Goal: Navigation & Orientation: Find specific page/section

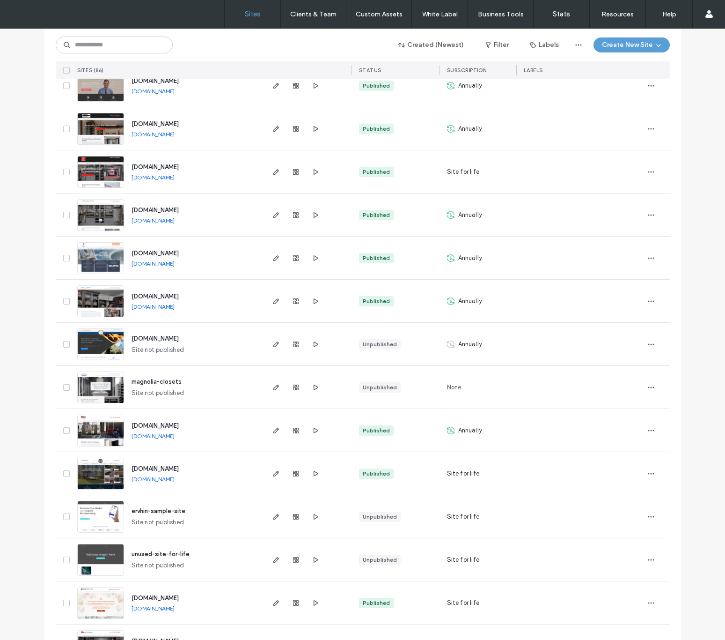
scroll to position [2809, 0]
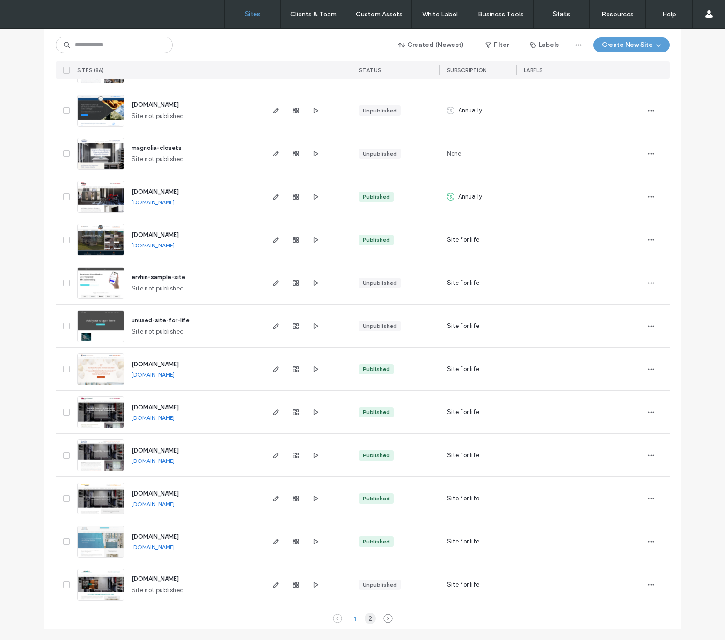
click at [365, 620] on div "2" at bounding box center [370, 617] width 11 height 11
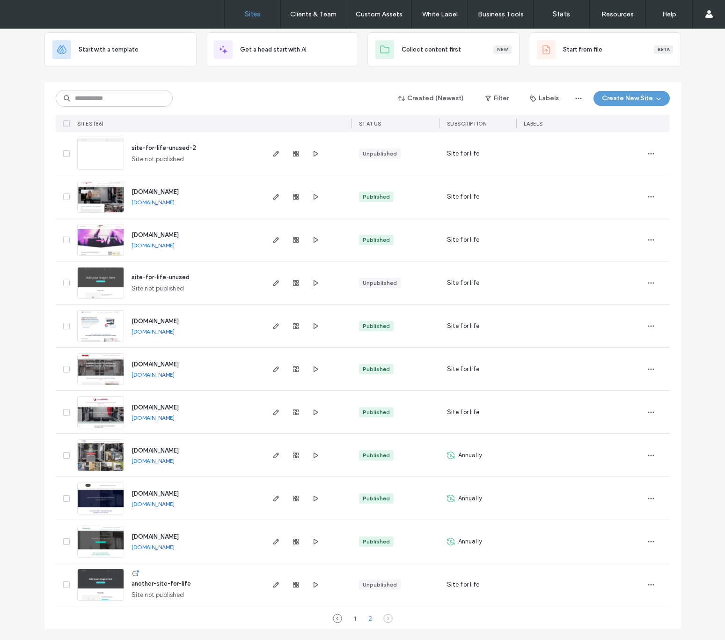
scroll to position [52, 0]
click at [174, 503] on link "[DOMAIN_NAME]" at bounding box center [153, 503] width 43 height 7
click at [166, 547] on link "[DOMAIN_NAME]" at bounding box center [153, 546] width 43 height 7
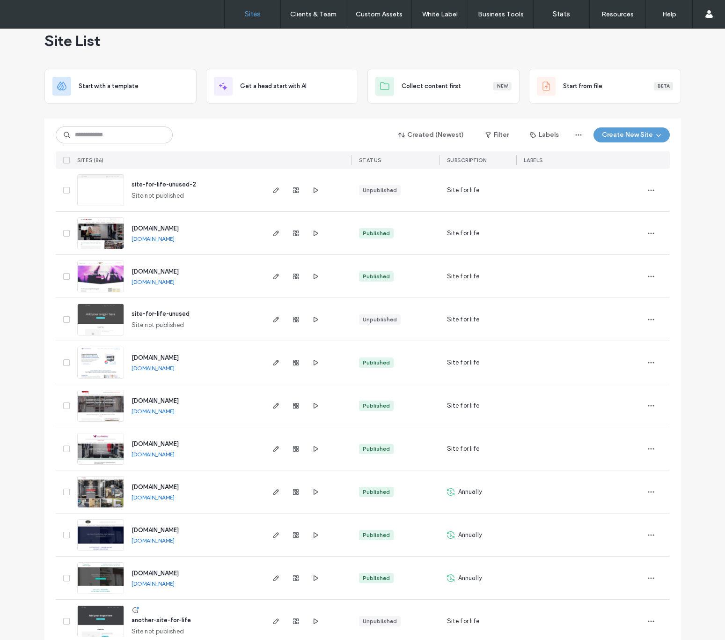
scroll to position [0, 0]
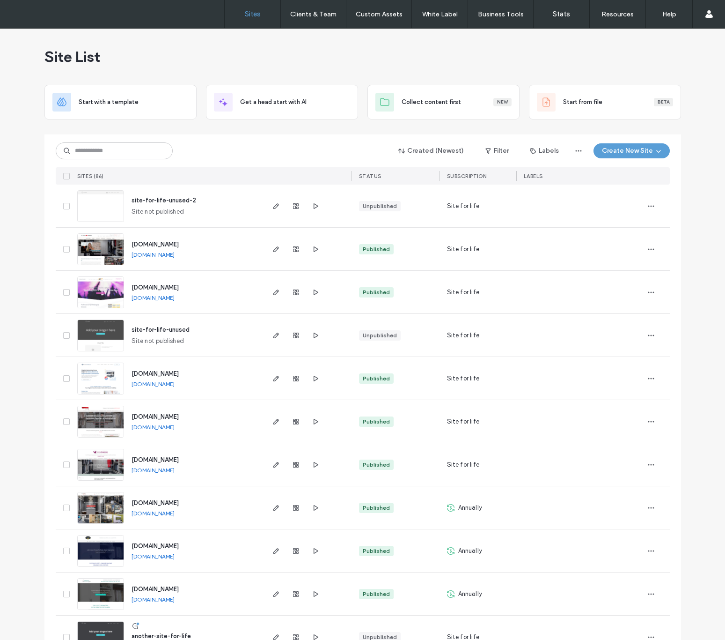
click at [175, 298] on link "[DOMAIN_NAME]" at bounding box center [153, 297] width 43 height 7
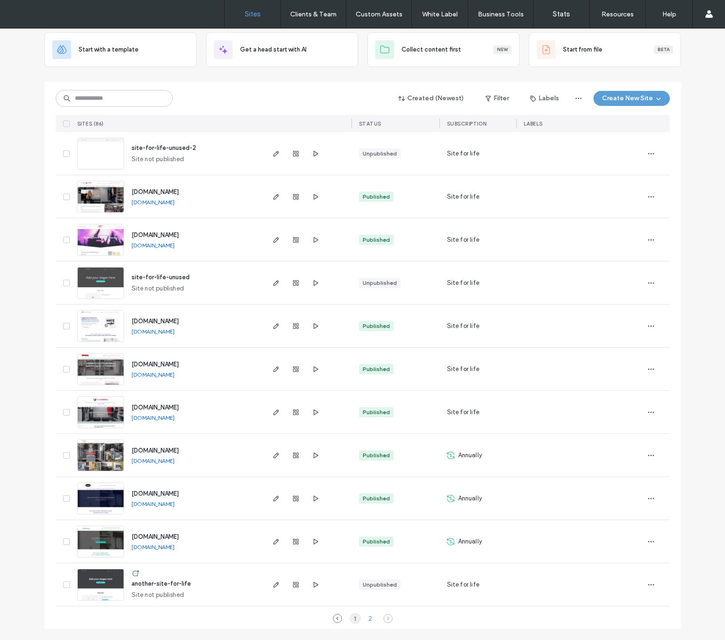
click at [354, 615] on div "1" at bounding box center [355, 617] width 11 height 11
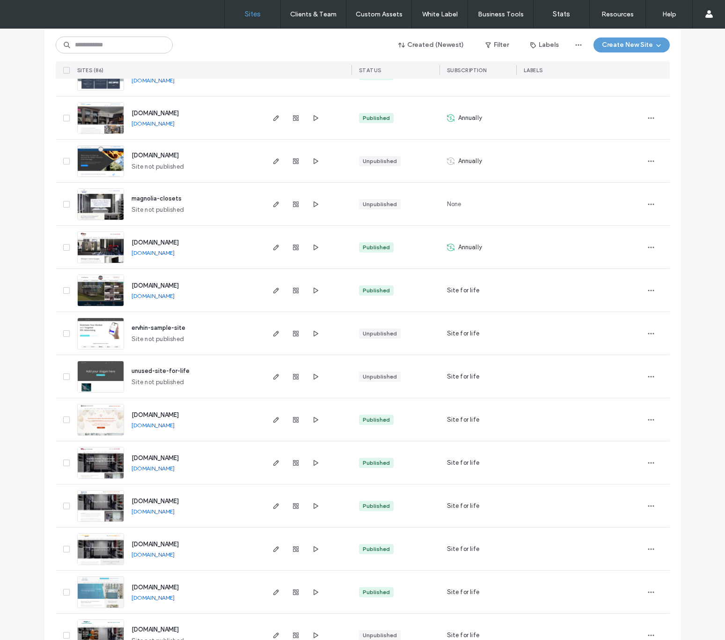
scroll to position [2809, 0]
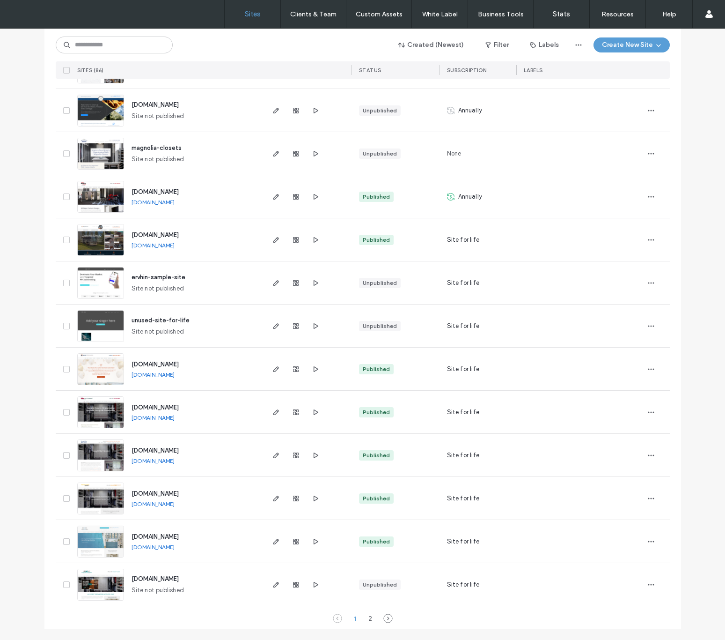
click at [156, 418] on link "[DOMAIN_NAME]" at bounding box center [153, 417] width 43 height 7
click at [174, 460] on link "[DOMAIN_NAME]" at bounding box center [153, 460] width 43 height 7
click at [175, 503] on link "[DOMAIN_NAME]" at bounding box center [153, 503] width 43 height 7
click at [175, 546] on link "[DOMAIN_NAME]" at bounding box center [153, 546] width 43 height 7
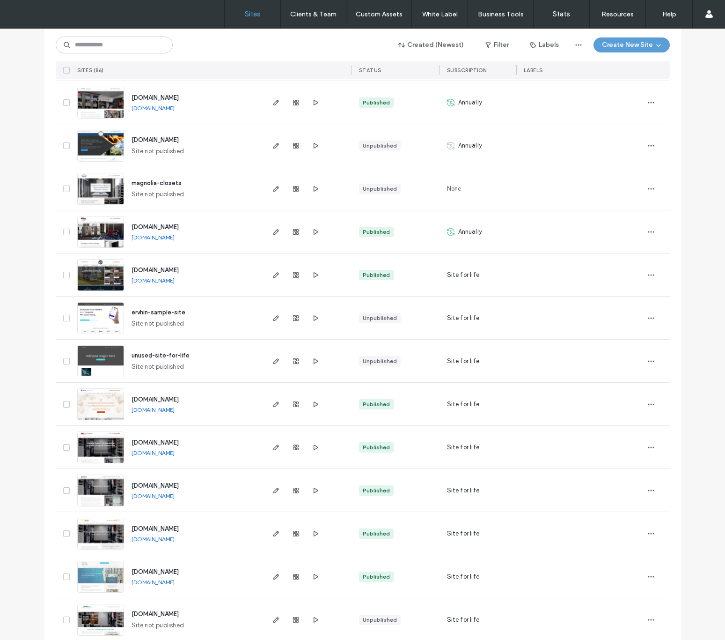
scroll to position [2764, 0]
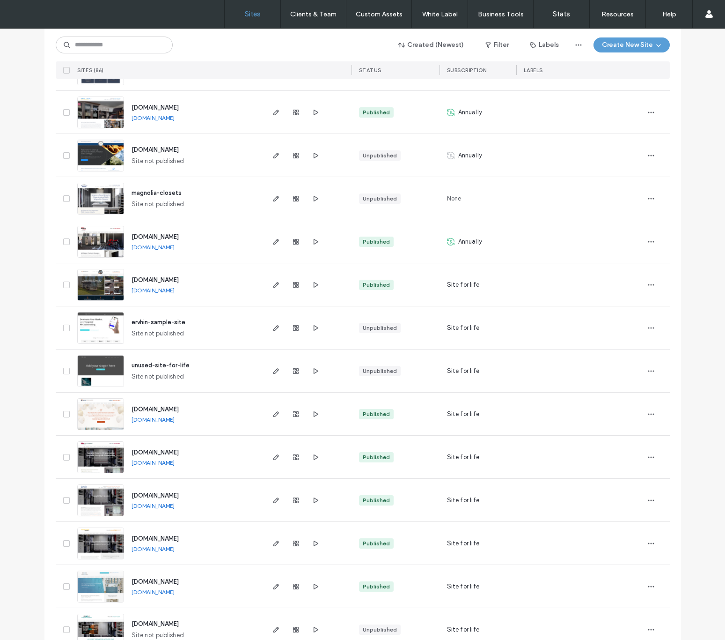
click at [173, 420] on link "[DOMAIN_NAME]" at bounding box center [153, 419] width 43 height 7
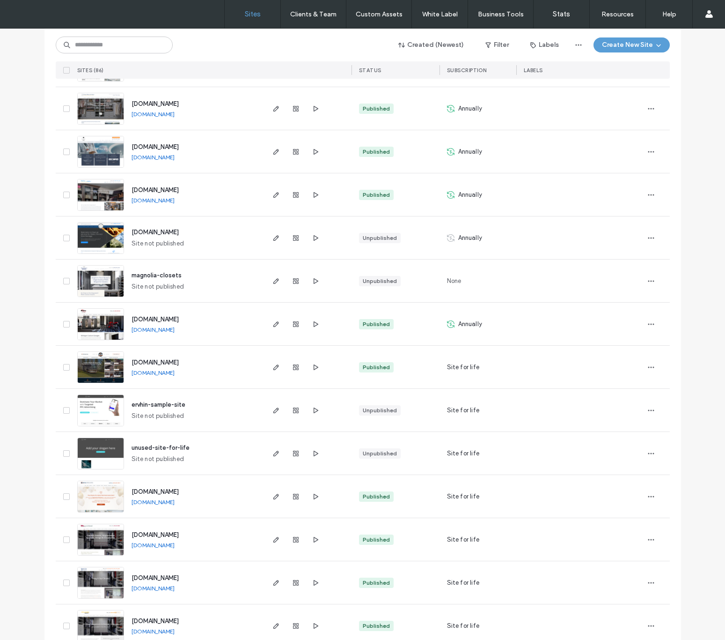
scroll to position [2678, 0]
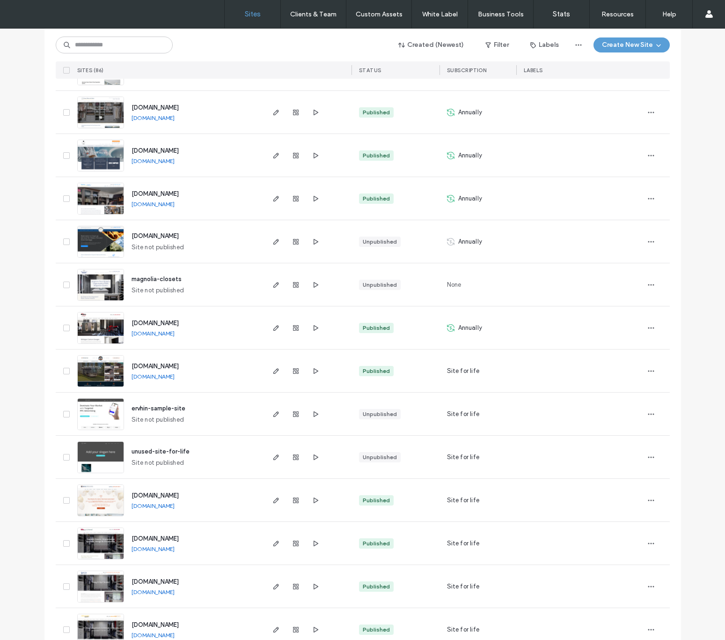
click at [175, 332] on link "[DOMAIN_NAME]" at bounding box center [153, 333] width 43 height 7
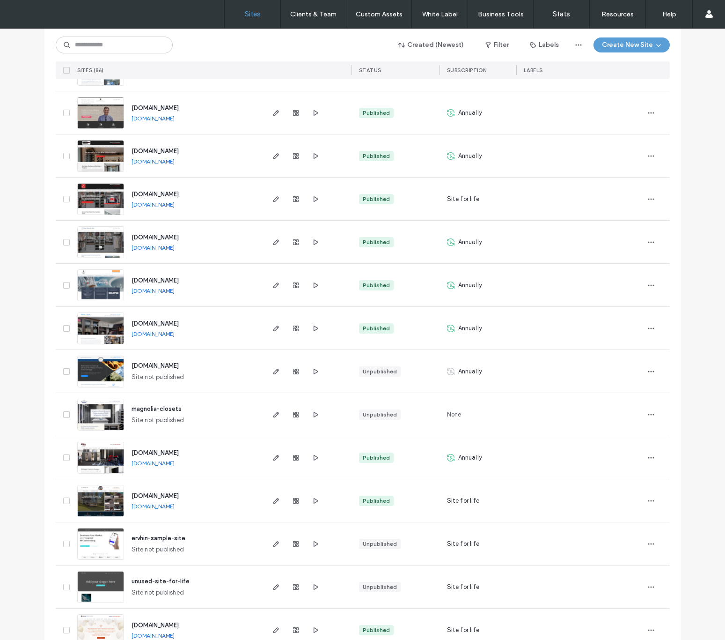
scroll to position [2548, 0]
click at [175, 333] on link "[DOMAIN_NAME]" at bounding box center [153, 334] width 43 height 7
click at [175, 247] on link "[DOMAIN_NAME]" at bounding box center [153, 247] width 43 height 7
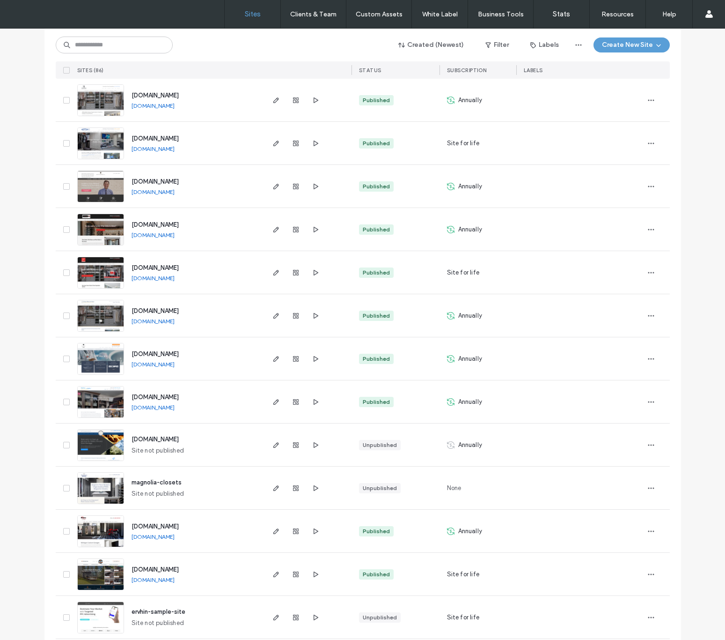
scroll to position [2452, 0]
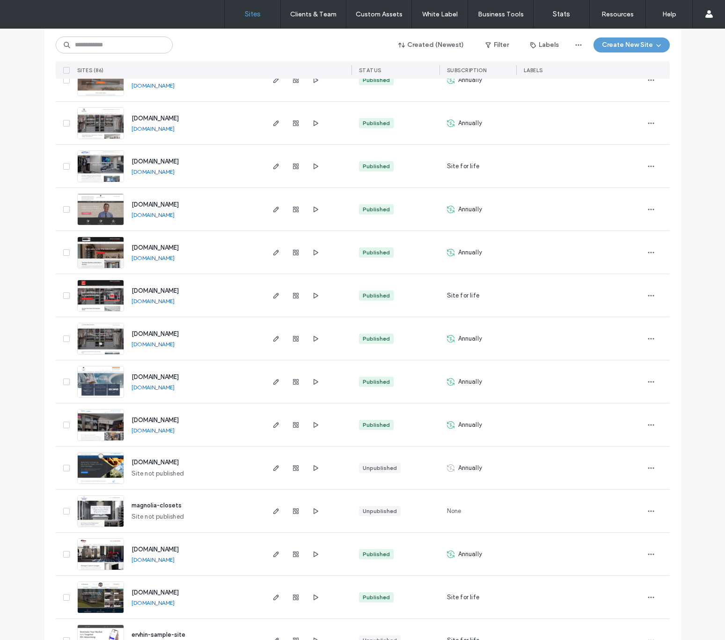
click at [175, 213] on link "[DOMAIN_NAME]" at bounding box center [153, 214] width 43 height 7
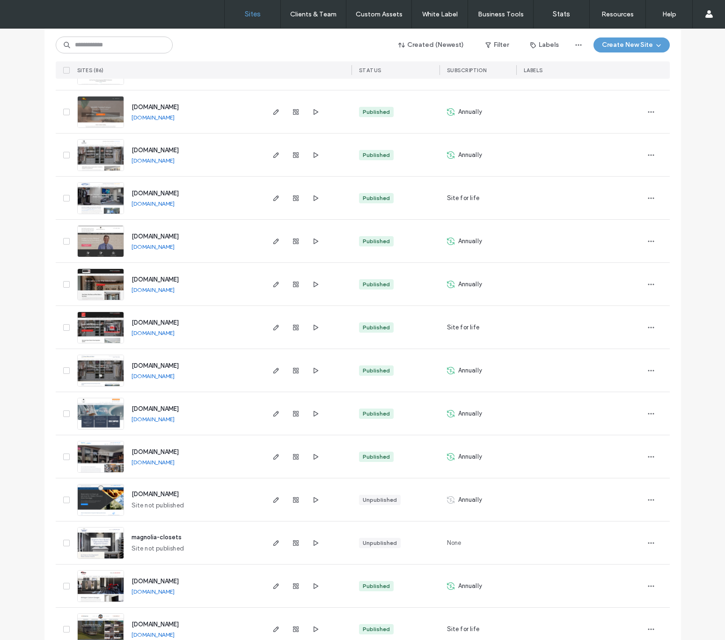
scroll to position [2399, 0]
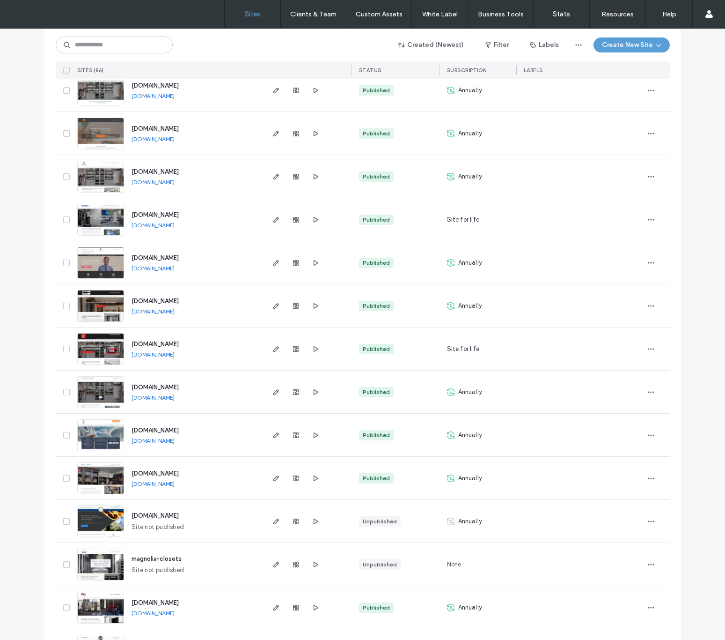
click at [175, 224] on link "[DOMAIN_NAME]" at bounding box center [153, 224] width 43 height 7
click at [169, 224] on link "[DOMAIN_NAME]" at bounding box center [153, 224] width 43 height 7
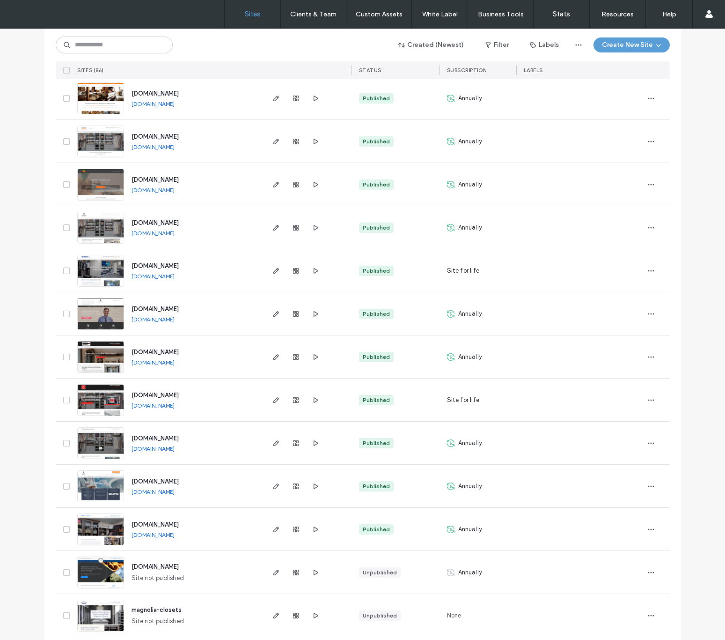
scroll to position [2347, 0]
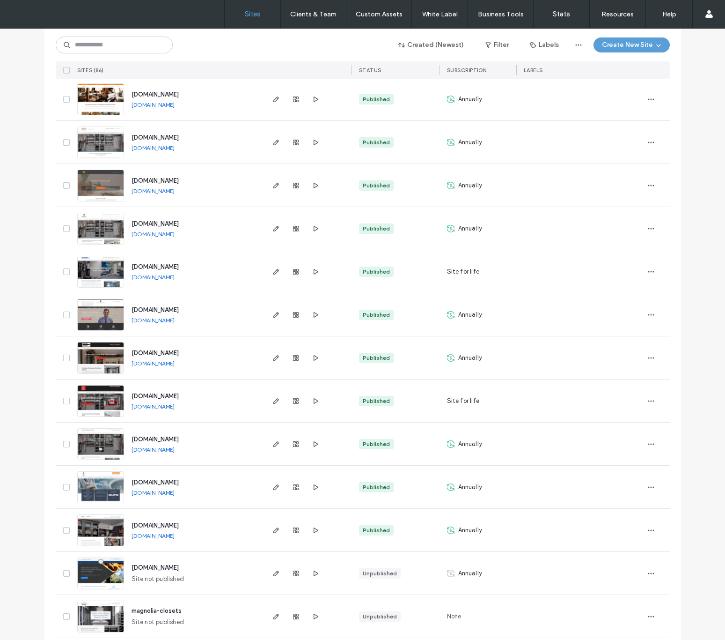
click at [166, 232] on link "[DOMAIN_NAME]" at bounding box center [153, 233] width 43 height 7
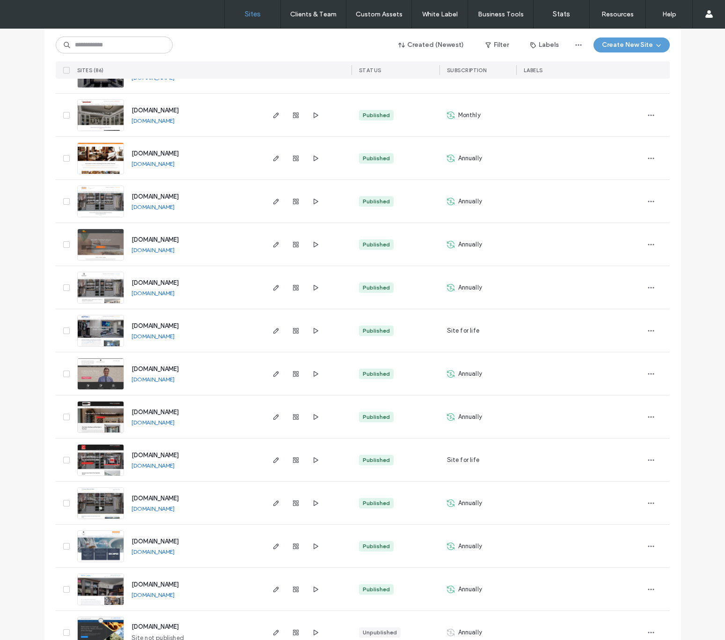
scroll to position [2284, 0]
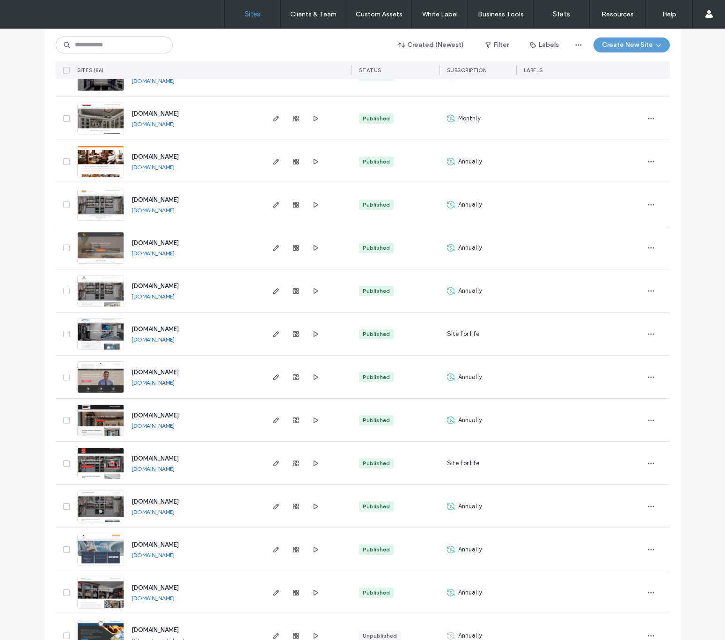
click at [175, 254] on link "[DOMAIN_NAME]" at bounding box center [153, 253] width 43 height 7
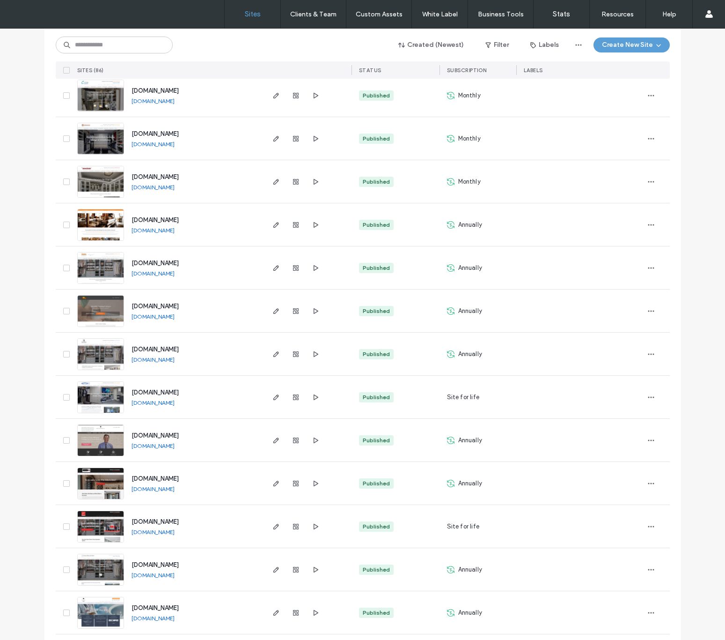
scroll to position [2217, 0]
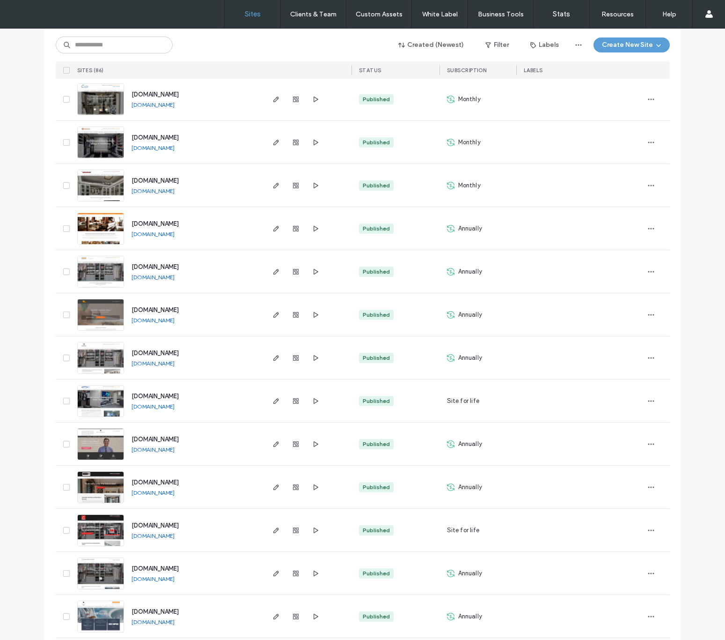
click at [175, 275] on link "[DOMAIN_NAME]" at bounding box center [153, 276] width 43 height 7
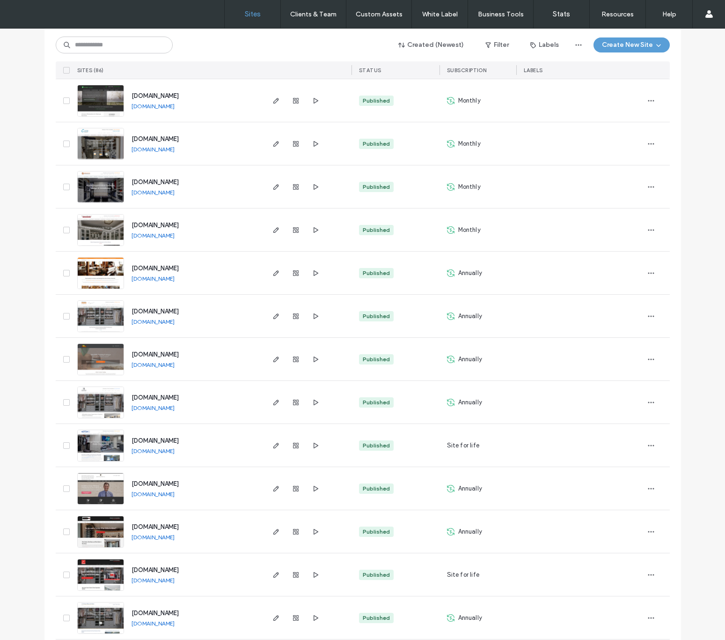
scroll to position [2172, 0]
click at [175, 278] on link "[DOMAIN_NAME]" at bounding box center [153, 278] width 43 height 7
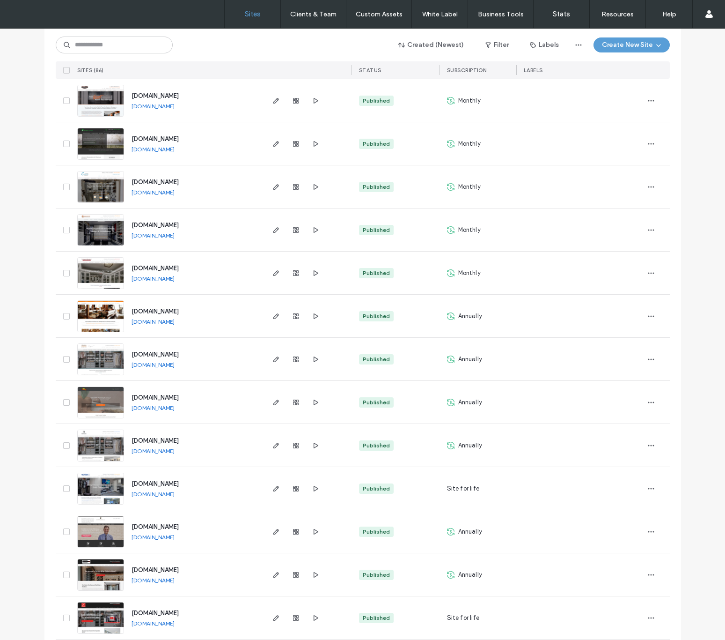
scroll to position [2123, 0]
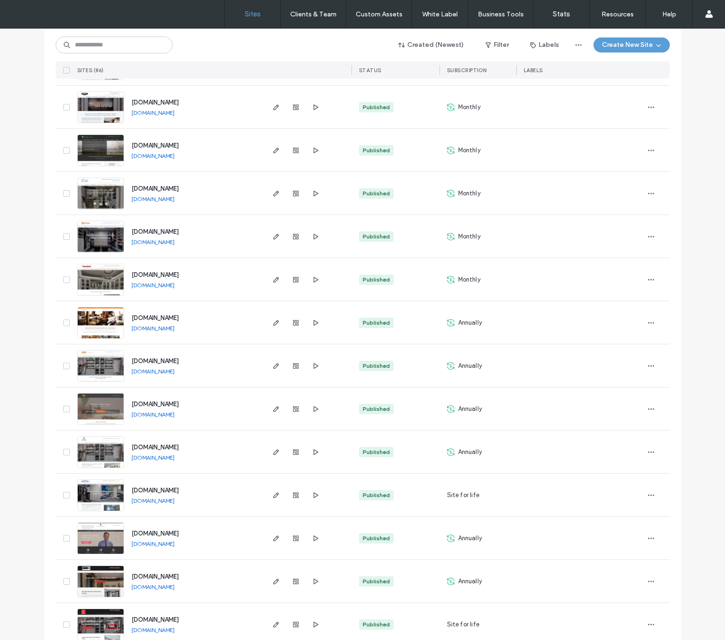
click at [175, 284] on link "[DOMAIN_NAME]" at bounding box center [153, 284] width 43 height 7
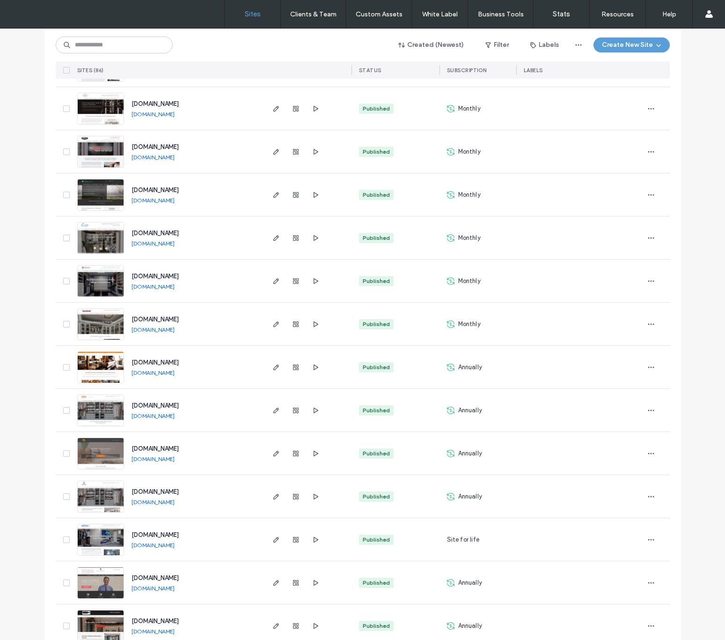
scroll to position [2069, 0]
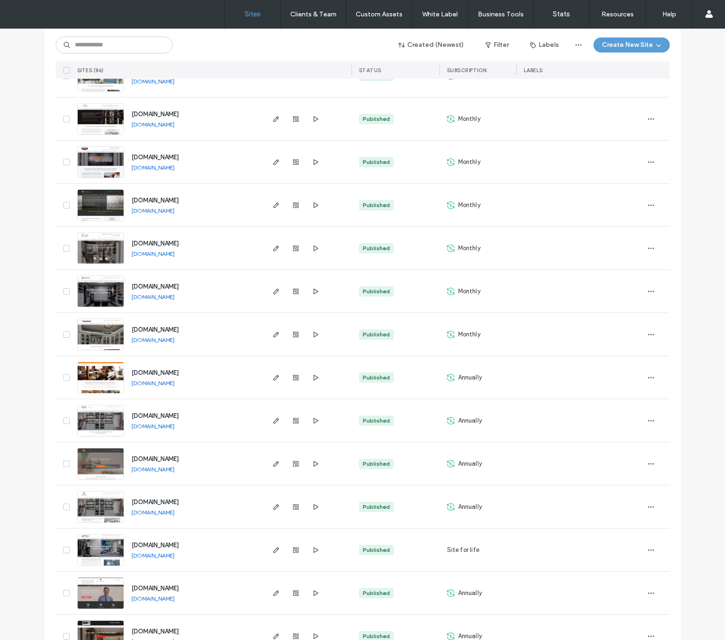
click at [175, 295] on link "[DOMAIN_NAME]" at bounding box center [153, 296] width 43 height 7
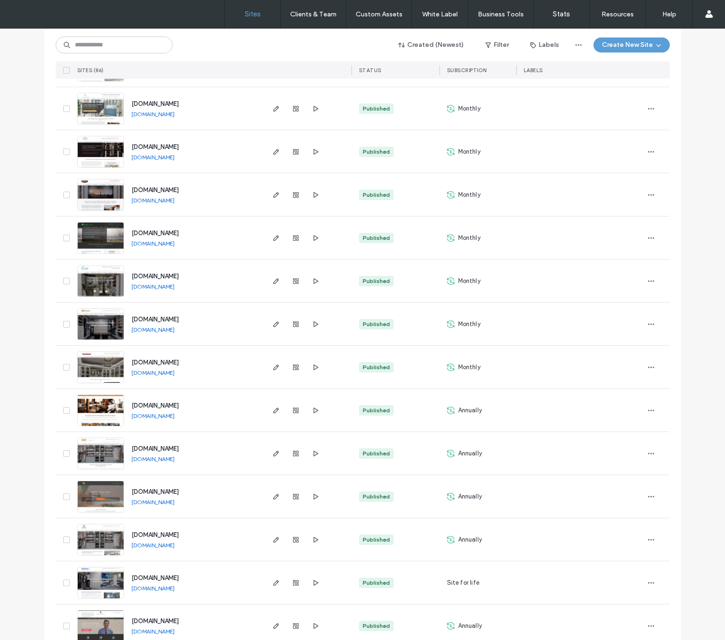
scroll to position [2035, 0]
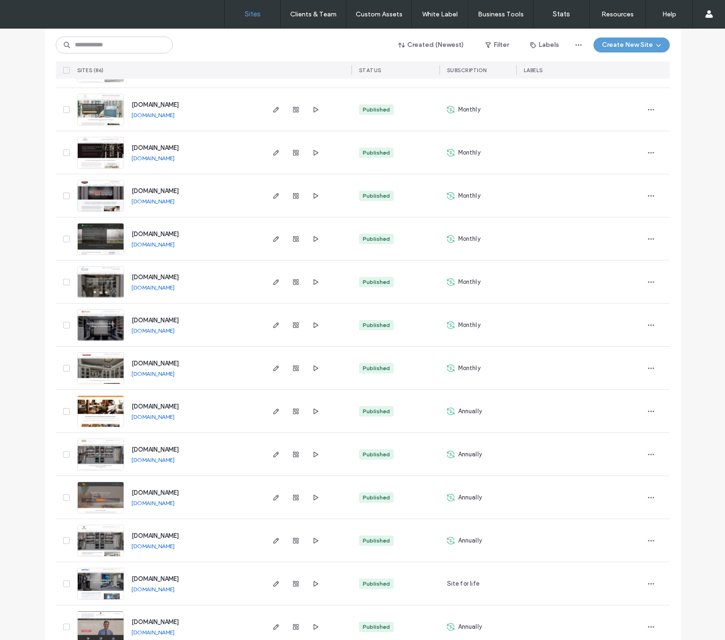
click at [166, 286] on link "[DOMAIN_NAME]" at bounding box center [153, 287] width 43 height 7
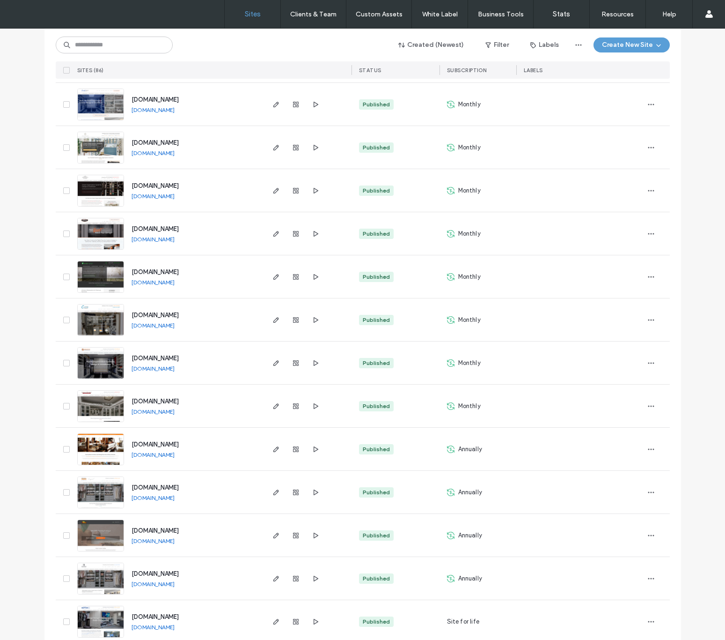
scroll to position [1986, 0]
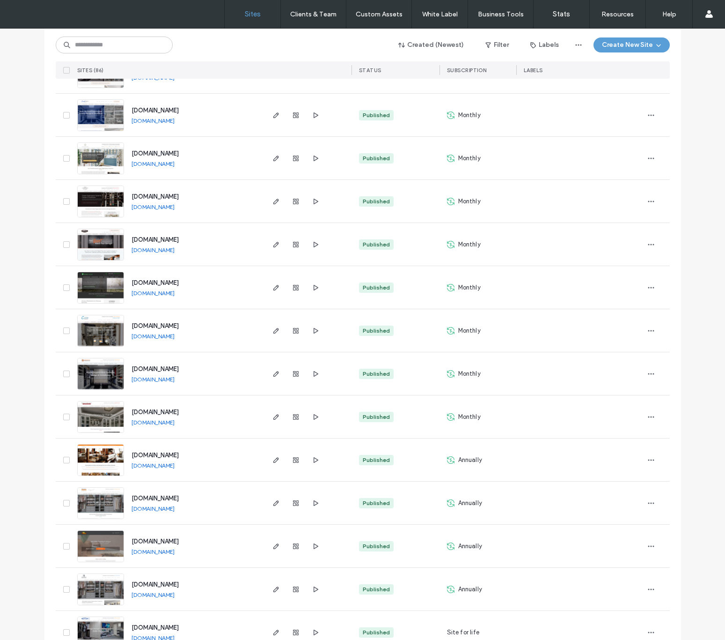
click at [175, 291] on link "[DOMAIN_NAME]" at bounding box center [153, 292] width 43 height 7
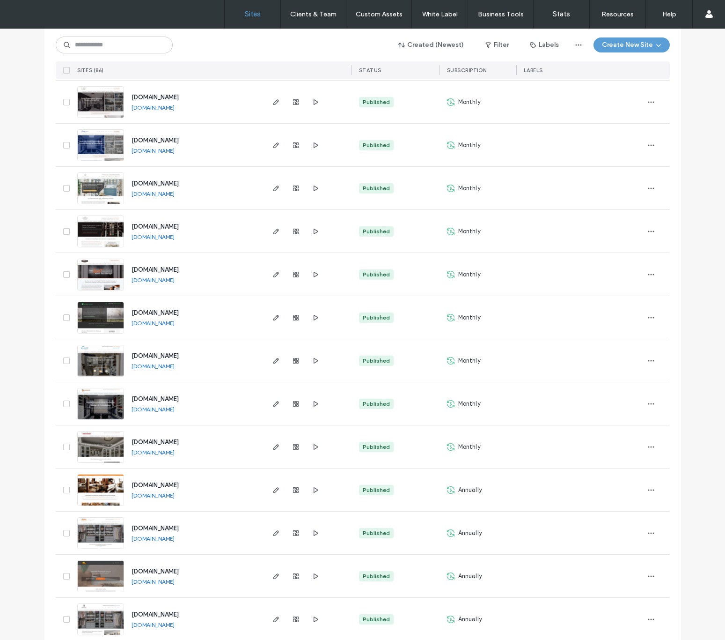
scroll to position [1954, 0]
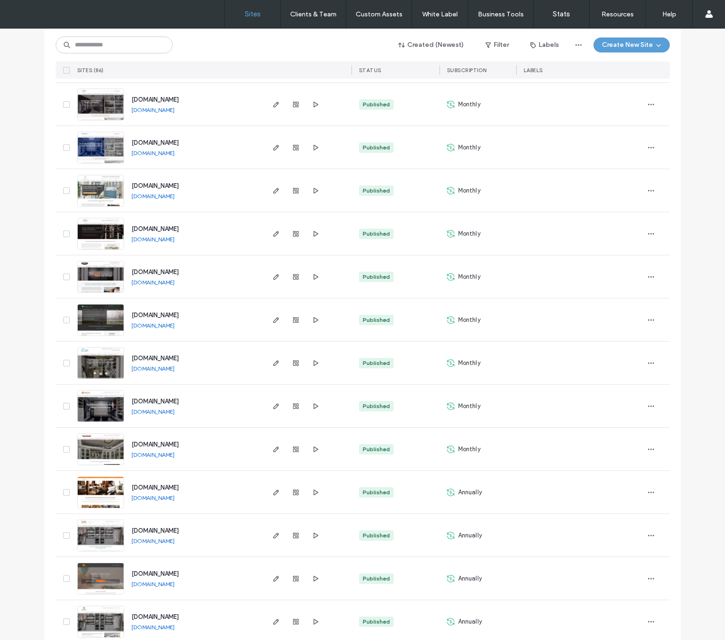
click at [175, 283] on link "[DOMAIN_NAME]" at bounding box center [153, 282] width 43 height 7
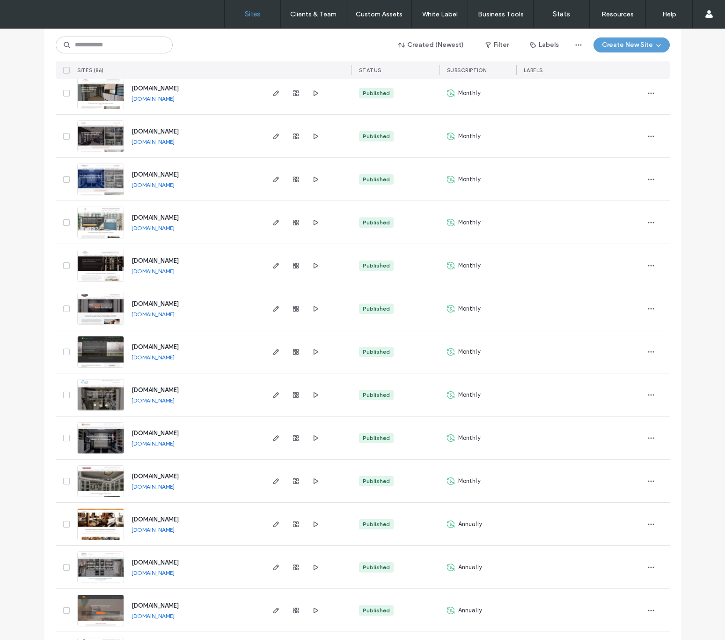
scroll to position [1901, 0]
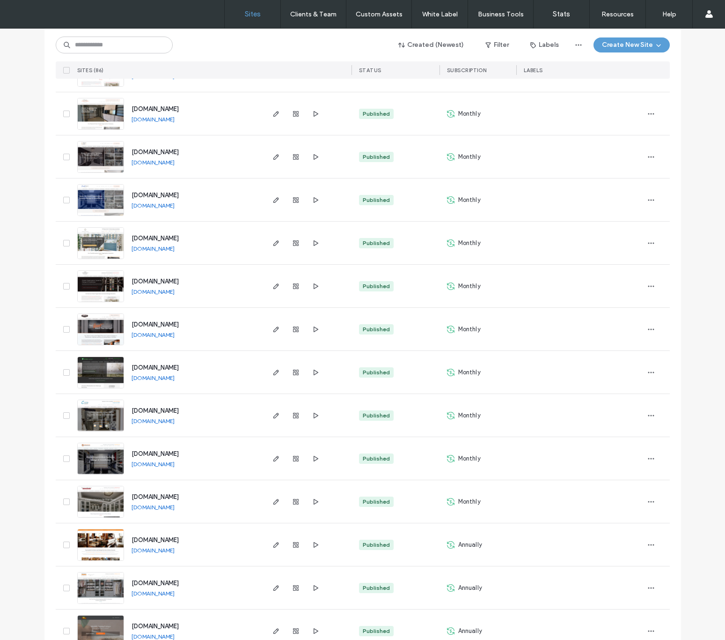
click at [168, 292] on link "[DOMAIN_NAME]" at bounding box center [153, 291] width 43 height 7
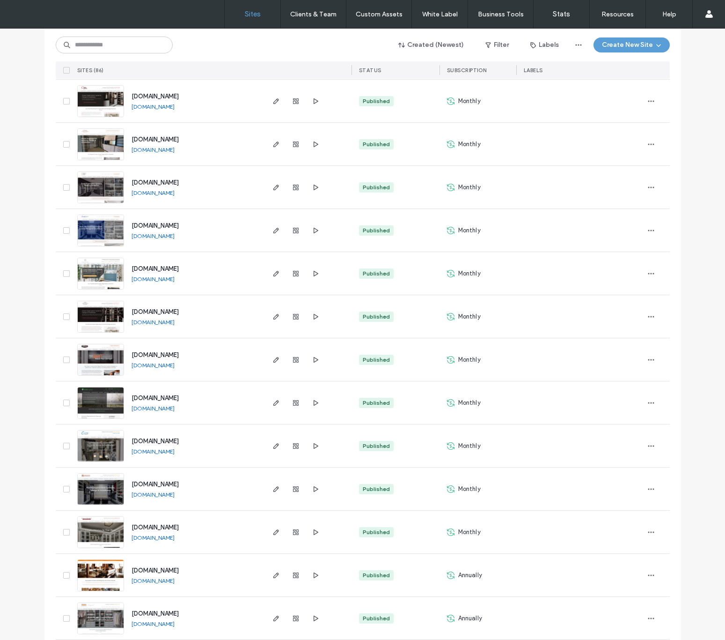
click at [170, 280] on link "[DOMAIN_NAME]" at bounding box center [153, 278] width 43 height 7
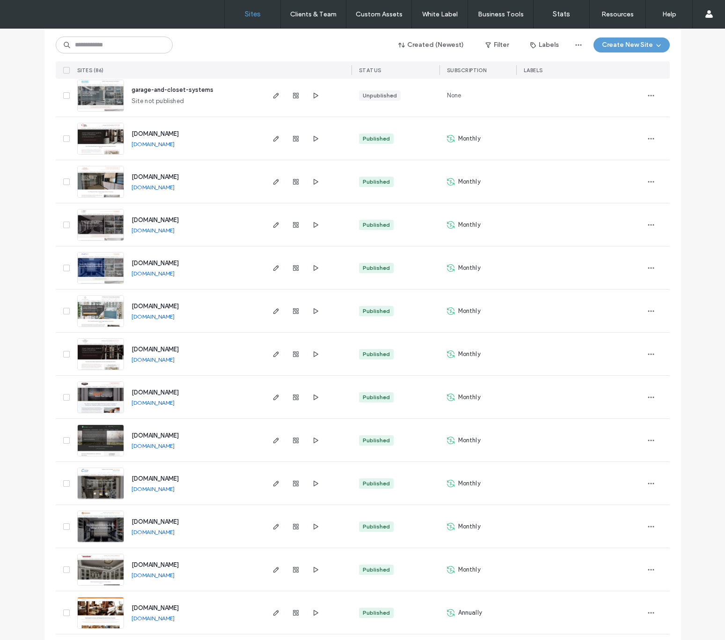
scroll to position [1832, 0]
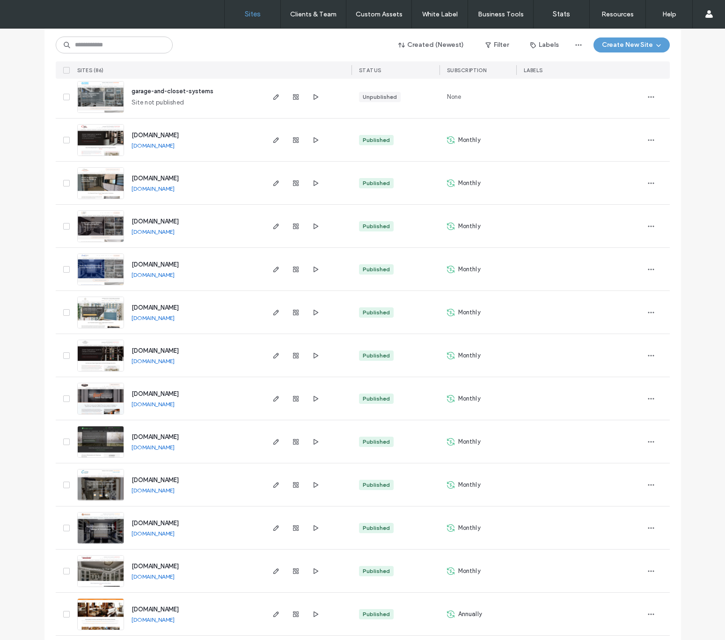
click at [161, 274] on link "[DOMAIN_NAME]" at bounding box center [153, 274] width 43 height 7
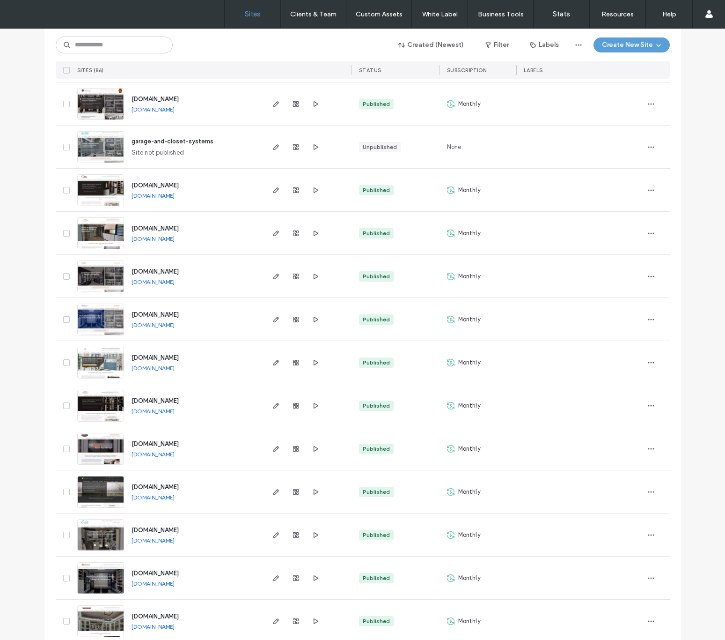
scroll to position [1775, 0]
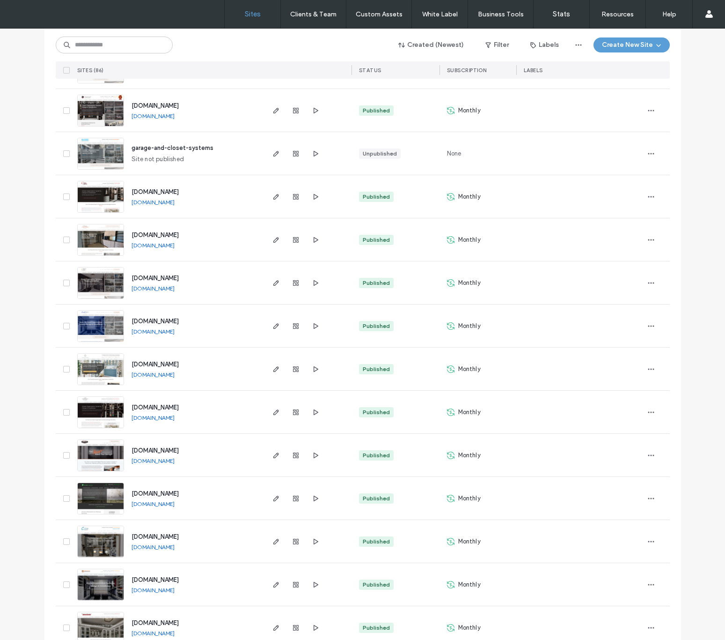
click at [169, 245] on link "[DOMAIN_NAME]" at bounding box center [153, 245] width 43 height 7
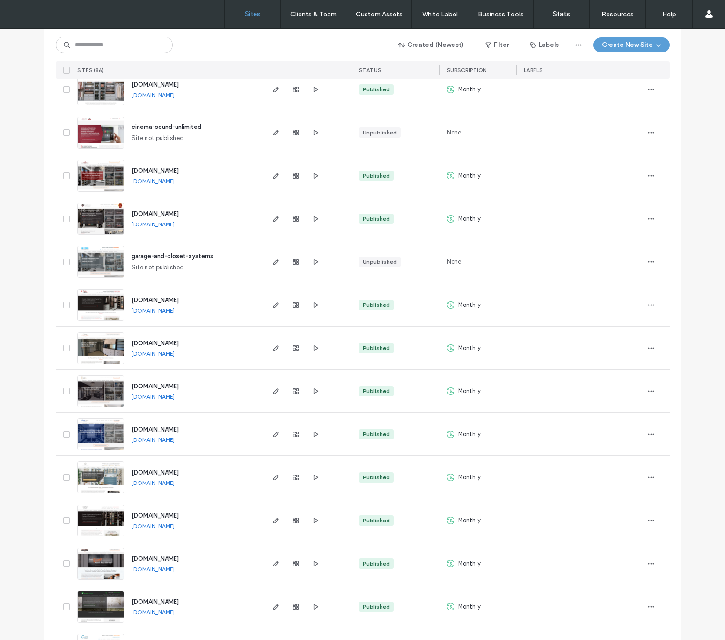
scroll to position [1665, 0]
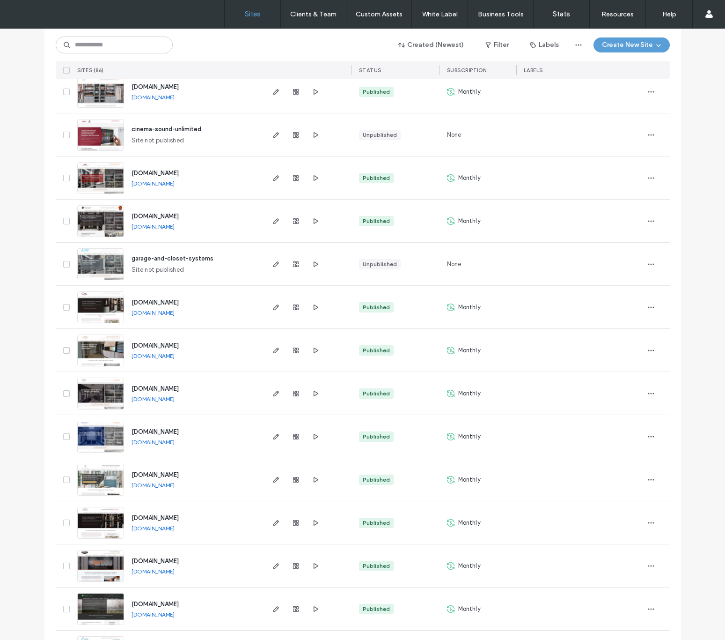
click at [175, 224] on link "[DOMAIN_NAME]" at bounding box center [153, 226] width 43 height 7
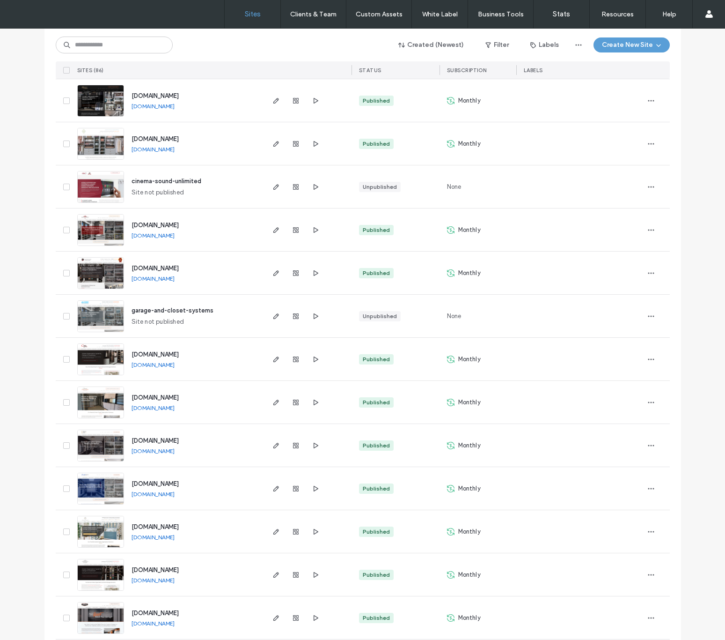
scroll to position [1611, 0]
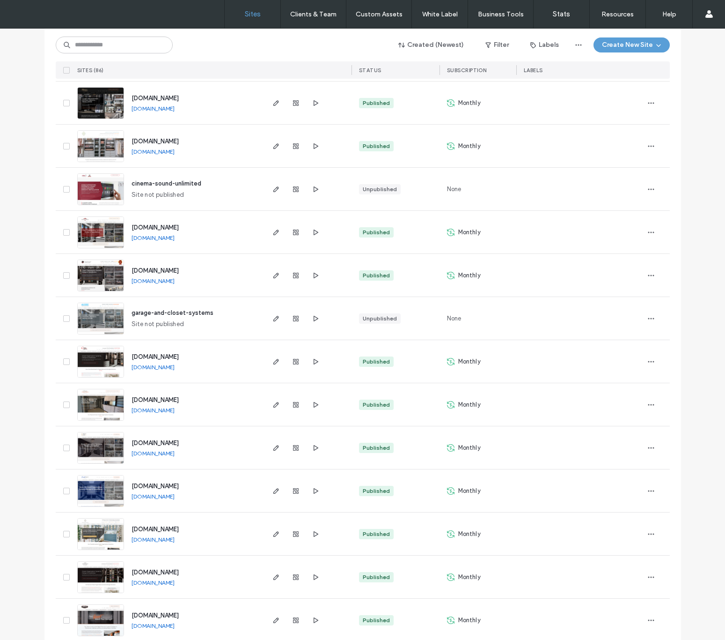
click at [175, 237] on link "[DOMAIN_NAME]" at bounding box center [153, 237] width 43 height 7
click at [175, 280] on link "[DOMAIN_NAME]" at bounding box center [153, 280] width 43 height 7
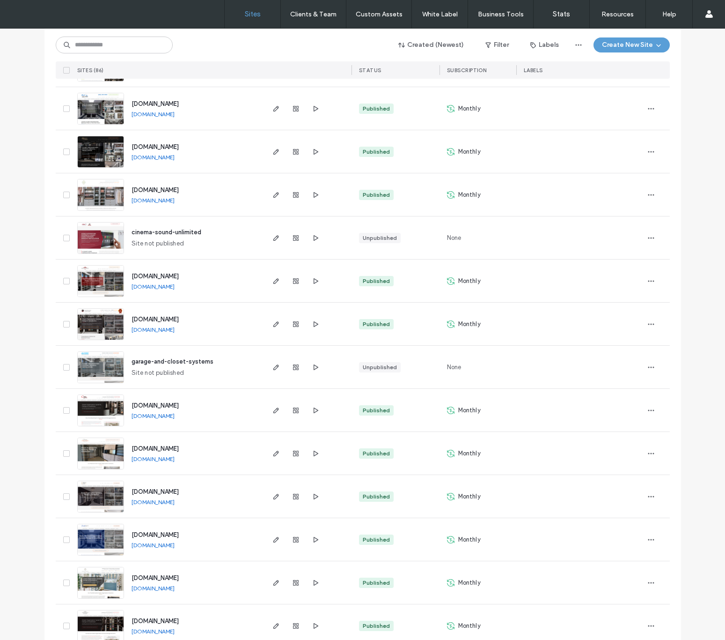
scroll to position [1561, 0]
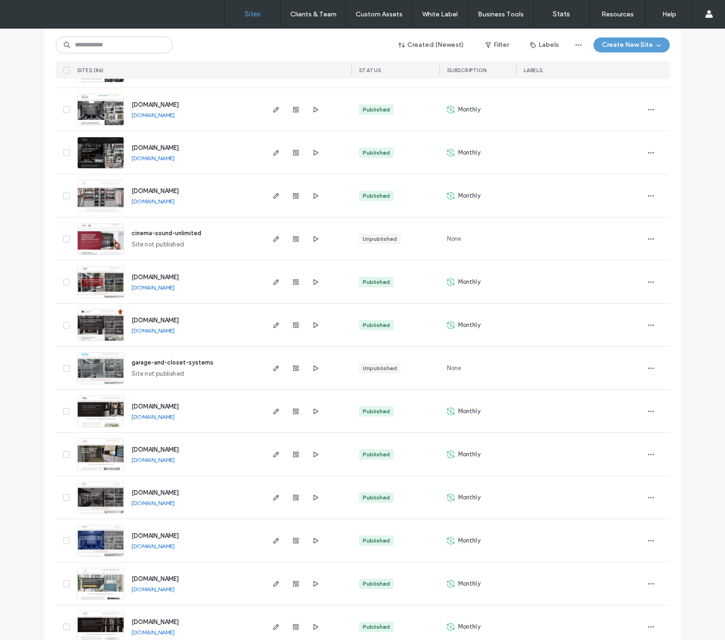
click at [169, 287] on link "[DOMAIN_NAME]" at bounding box center [153, 287] width 43 height 7
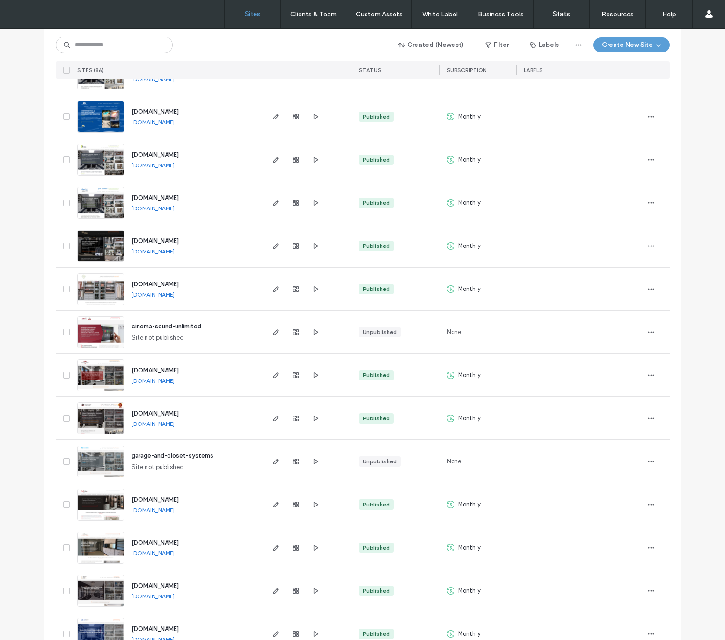
scroll to position [1466, 0]
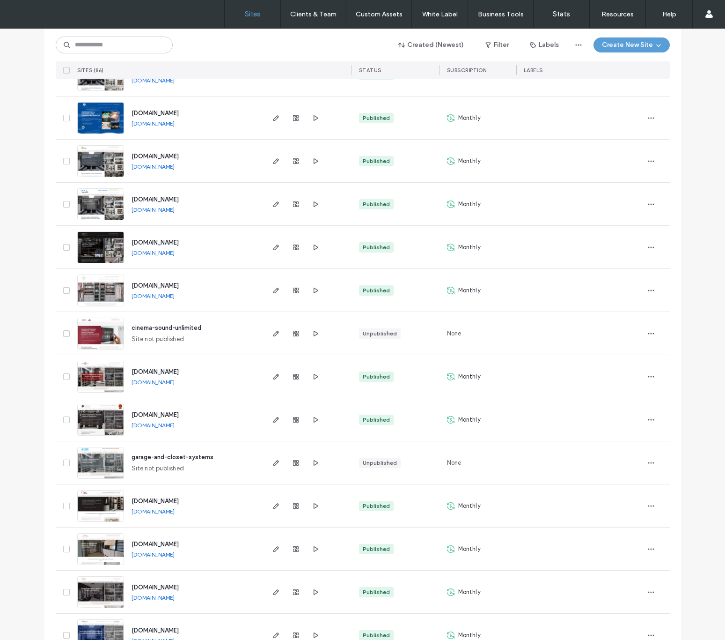
click at [166, 292] on link "[DOMAIN_NAME]" at bounding box center [153, 295] width 43 height 7
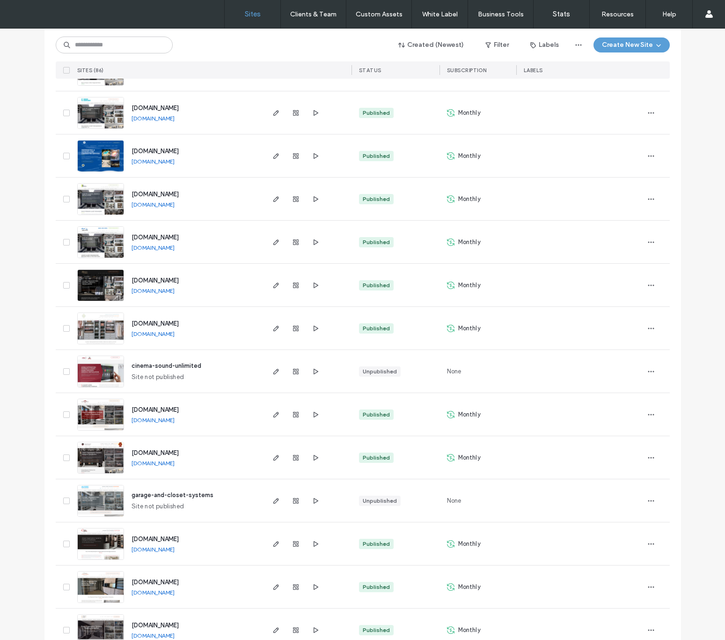
scroll to position [1427, 0]
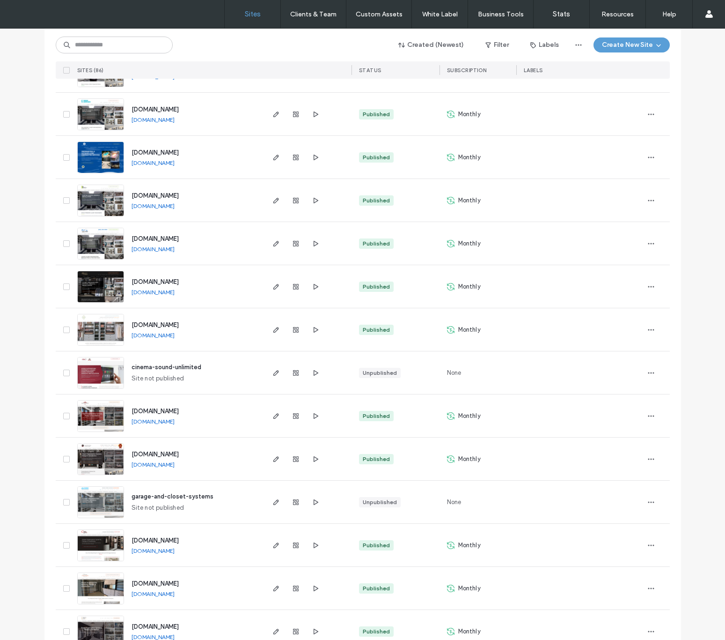
click at [166, 336] on link "[DOMAIN_NAME]" at bounding box center [153, 334] width 43 height 7
click at [165, 289] on link "[DOMAIN_NAME]" at bounding box center [153, 291] width 43 height 7
click at [24, 82] on div "Site List Start with a template Get a head start with AI Collect content first …" at bounding box center [362, 311] width 725 height 3420
click at [154, 45] on input at bounding box center [114, 45] width 117 height 17
type input "******"
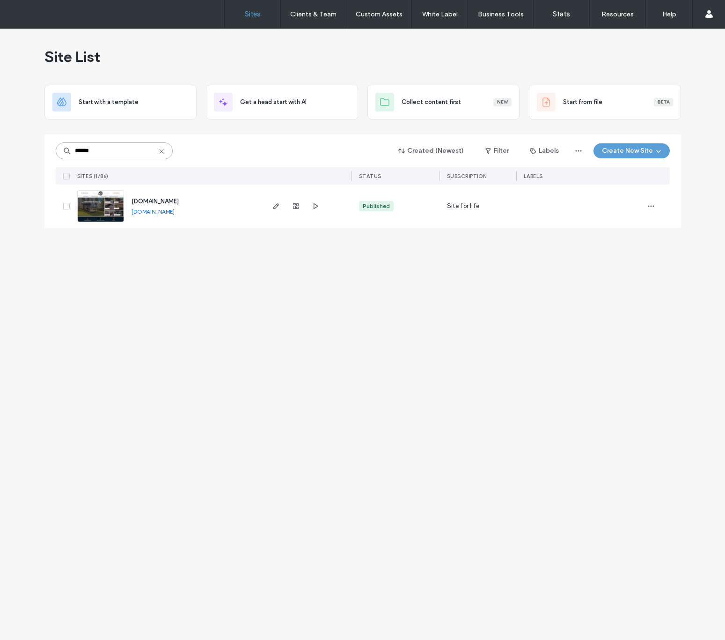
scroll to position [0, 0]
click at [179, 201] on span "[DOMAIN_NAME]" at bounding box center [155, 201] width 47 height 7
